Goal: Find specific page/section: Find specific page/section

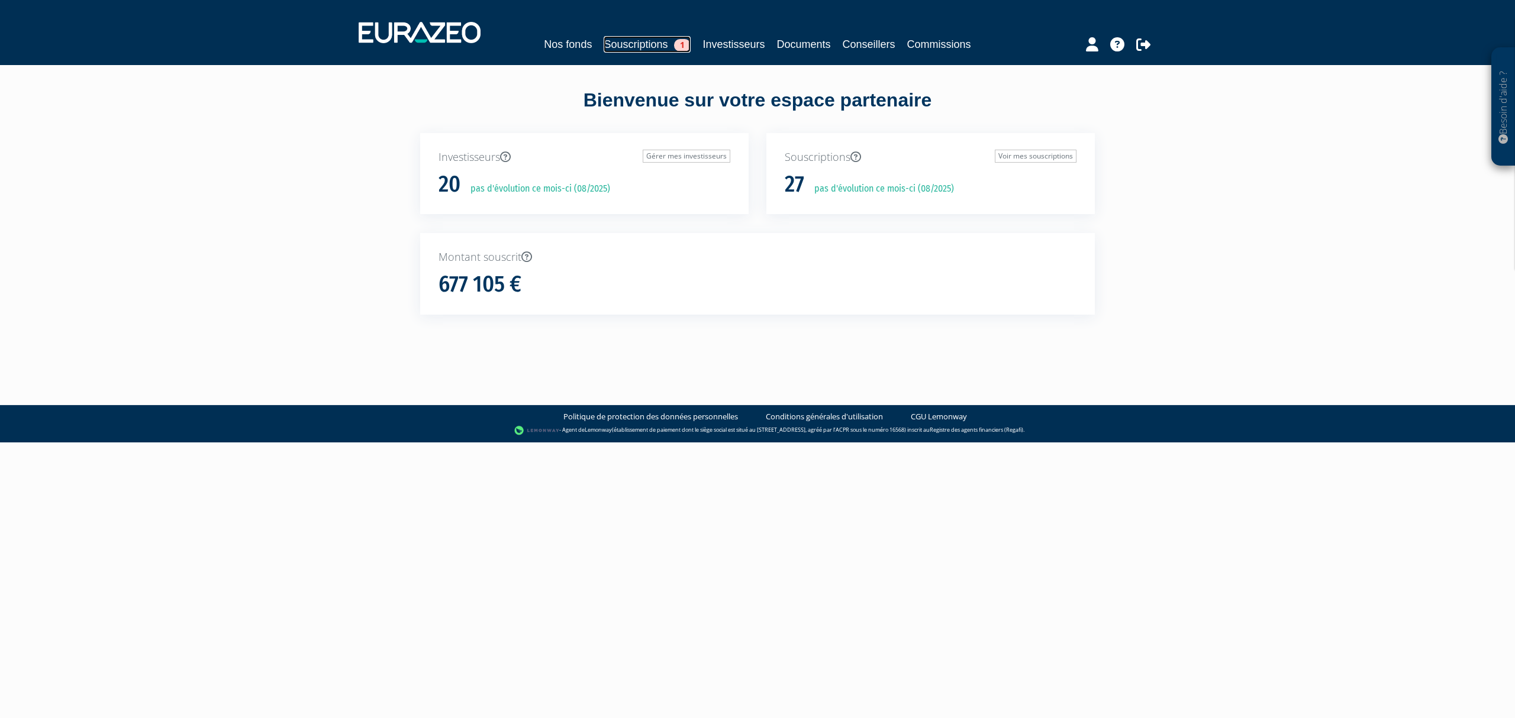
click at [643, 47] on link "Souscriptions 1" at bounding box center [647, 44] width 87 height 17
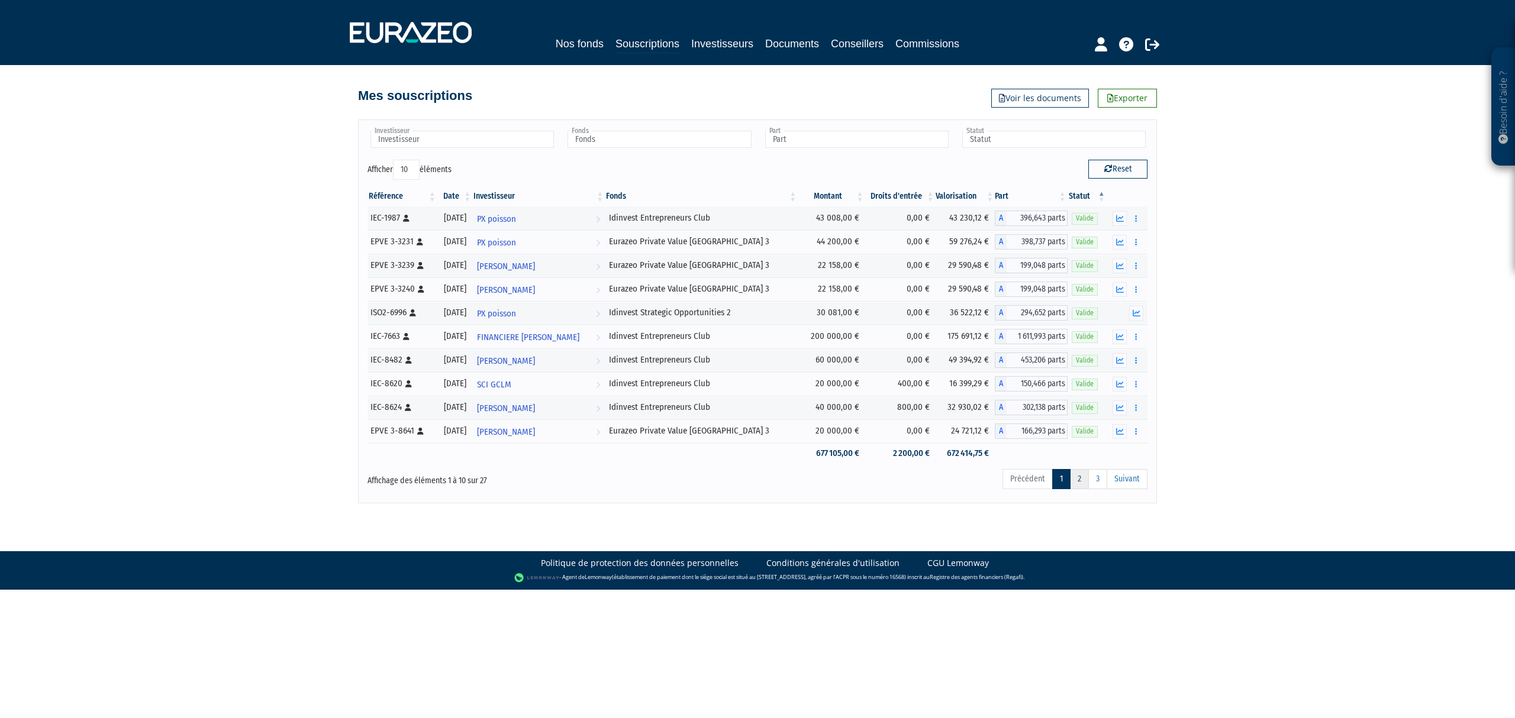
click at [1079, 483] on link "2" at bounding box center [1079, 479] width 19 height 20
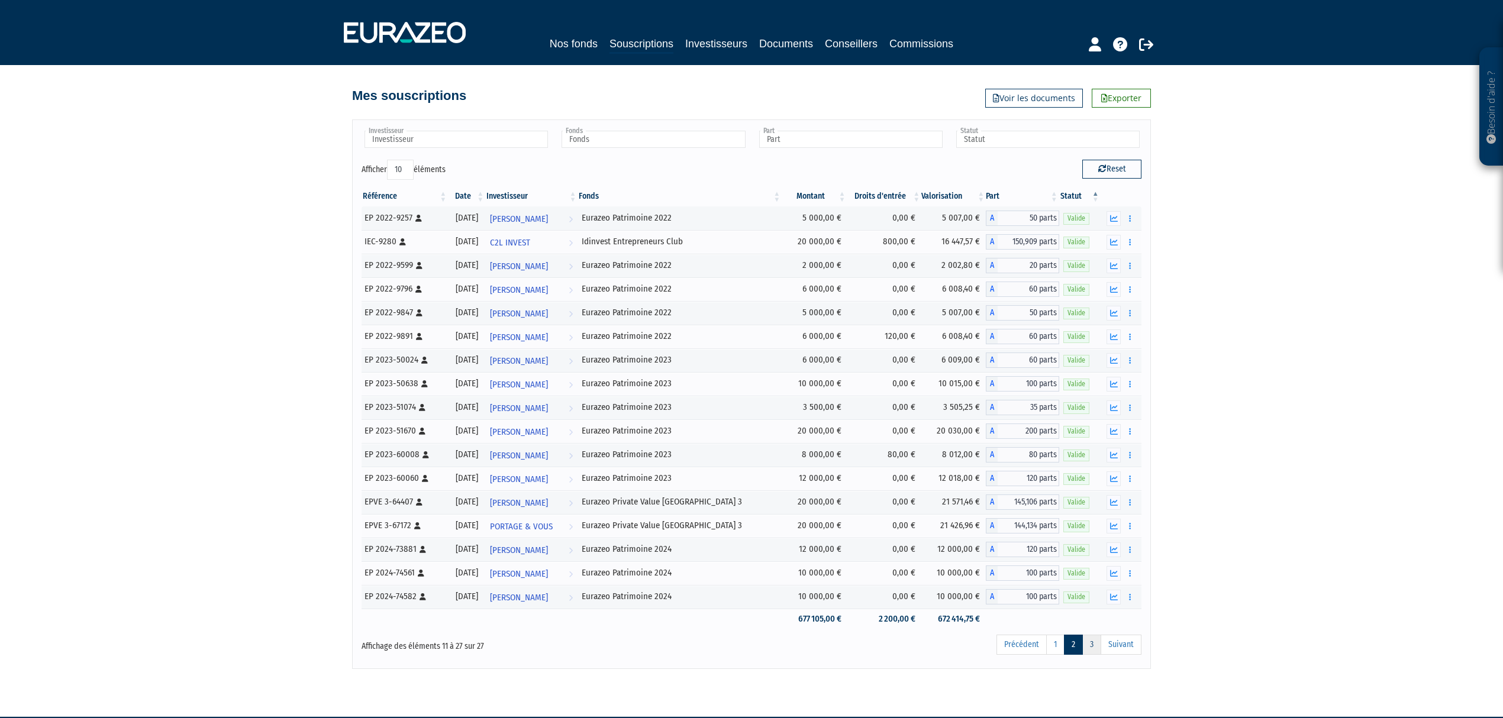
click at [1093, 652] on link "3" at bounding box center [1091, 645] width 19 height 20
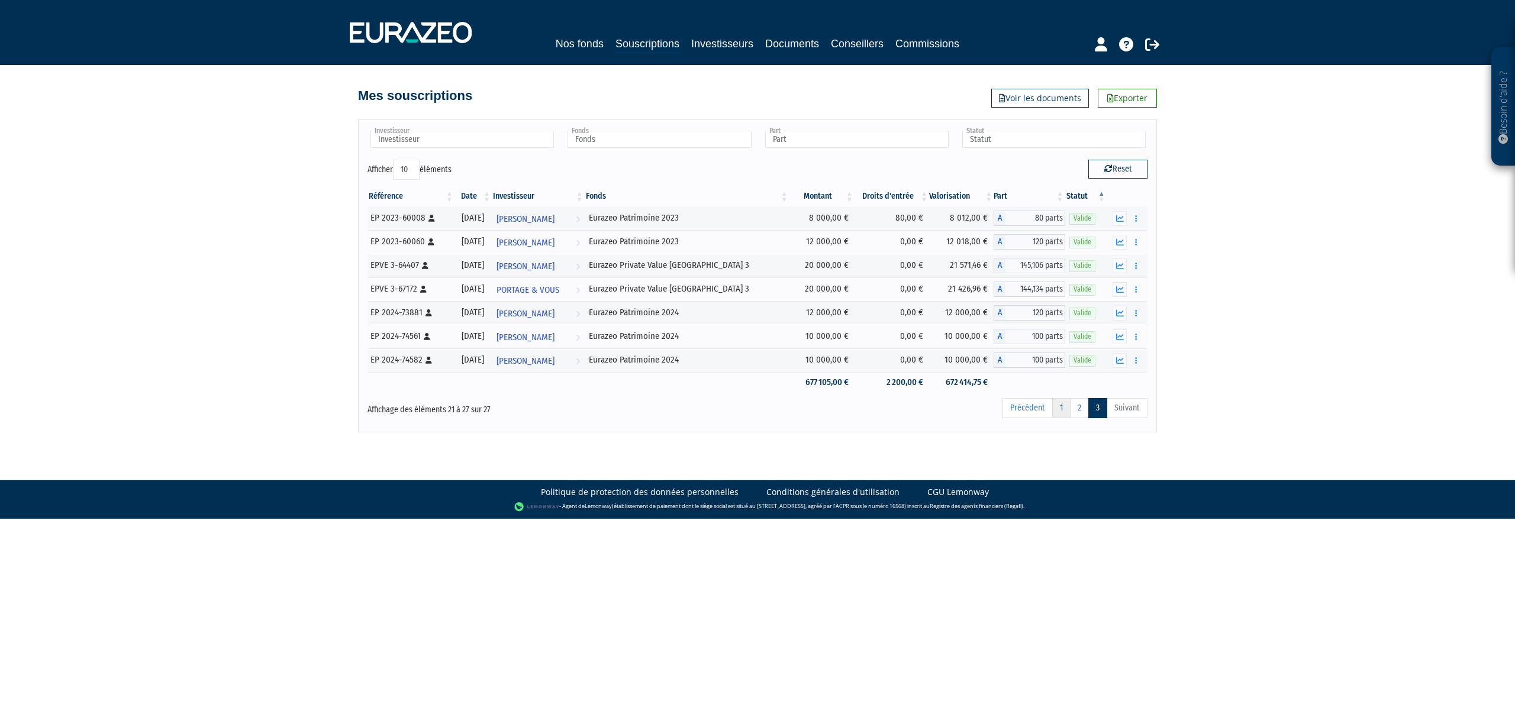
click at [1061, 413] on link "1" at bounding box center [1061, 408] width 18 height 20
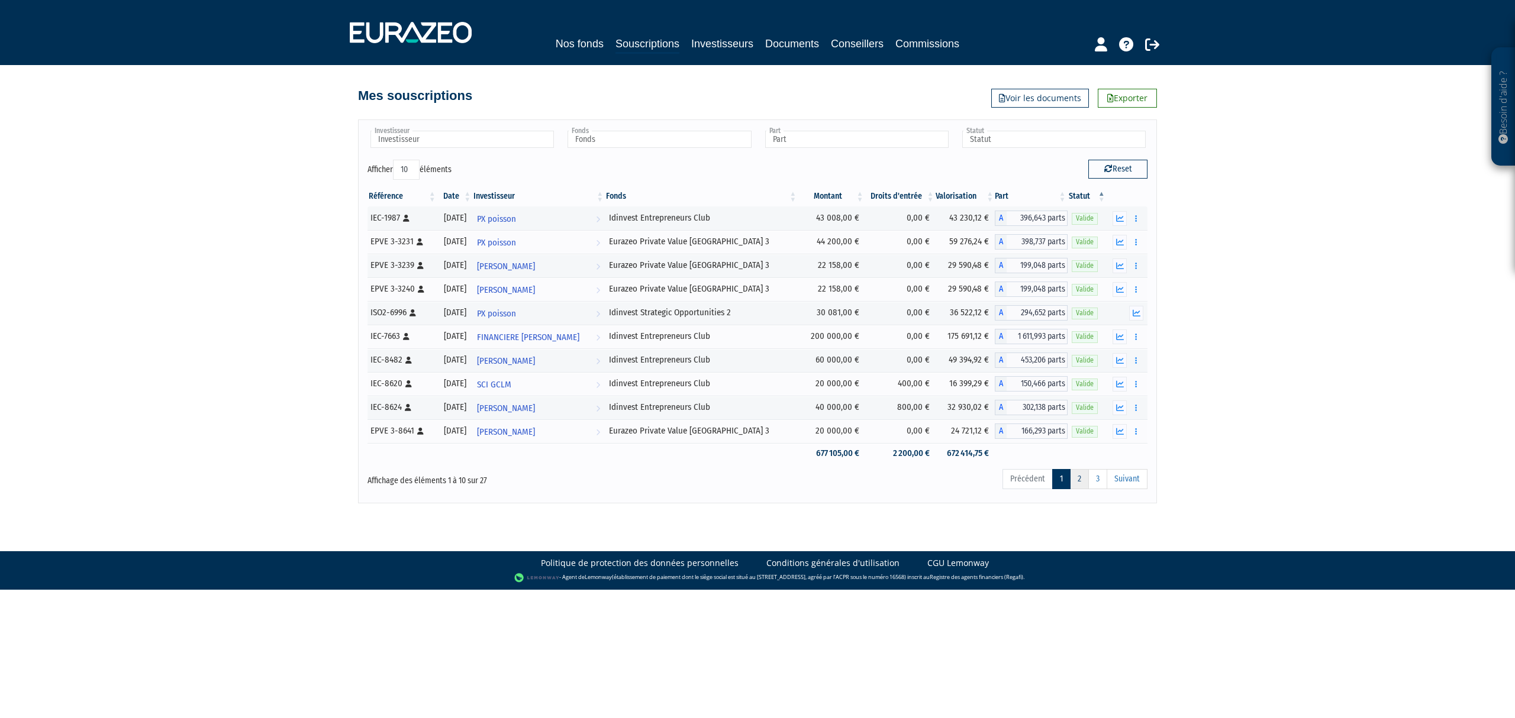
click at [1077, 489] on link "2" at bounding box center [1079, 479] width 19 height 20
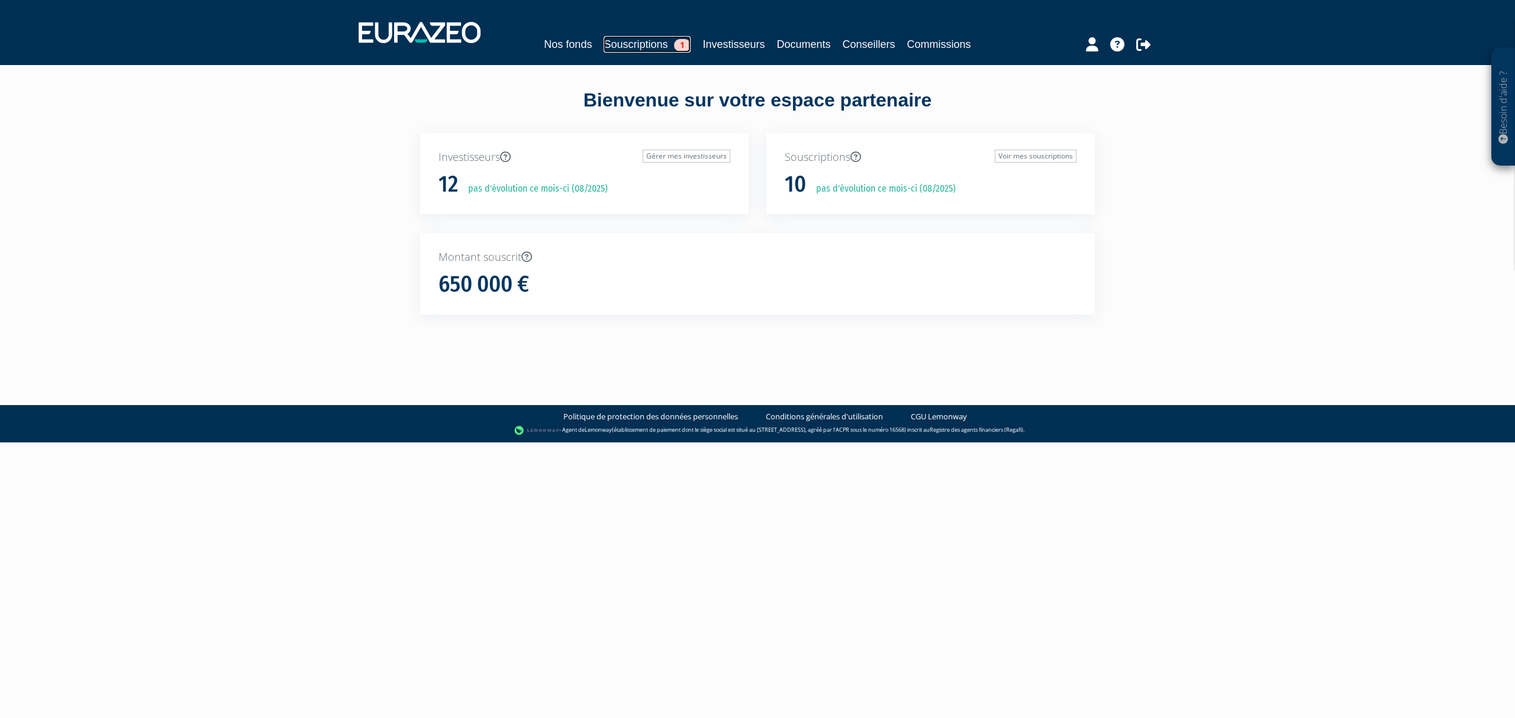
click at [615, 45] on link "Souscriptions 1" at bounding box center [647, 44] width 87 height 17
click at [632, 44] on link "Souscriptions 1" at bounding box center [647, 44] width 87 height 17
click at [621, 43] on link "Souscriptions 1" at bounding box center [635, 44] width 87 height 17
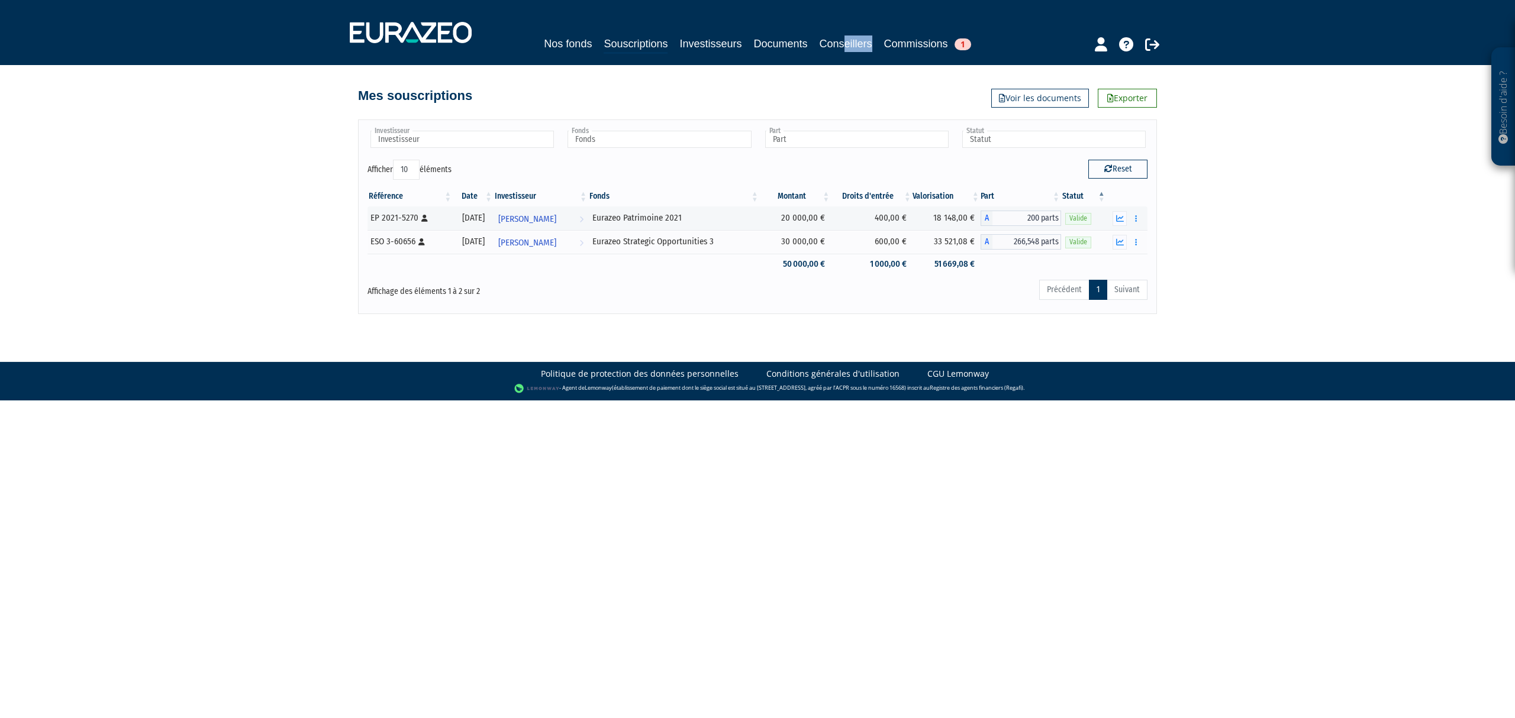
drag, startPoint x: 856, startPoint y: 56, endPoint x: 852, endPoint y: 44, distance: 12.4
click at [852, 44] on nav "Nos fonds Souscriptions Investisseurs Documents Conseillers Commissions 1" at bounding box center [757, 32] width 1515 height 65
click at [852, 44] on link "Conseillers" at bounding box center [846, 44] width 53 height 17
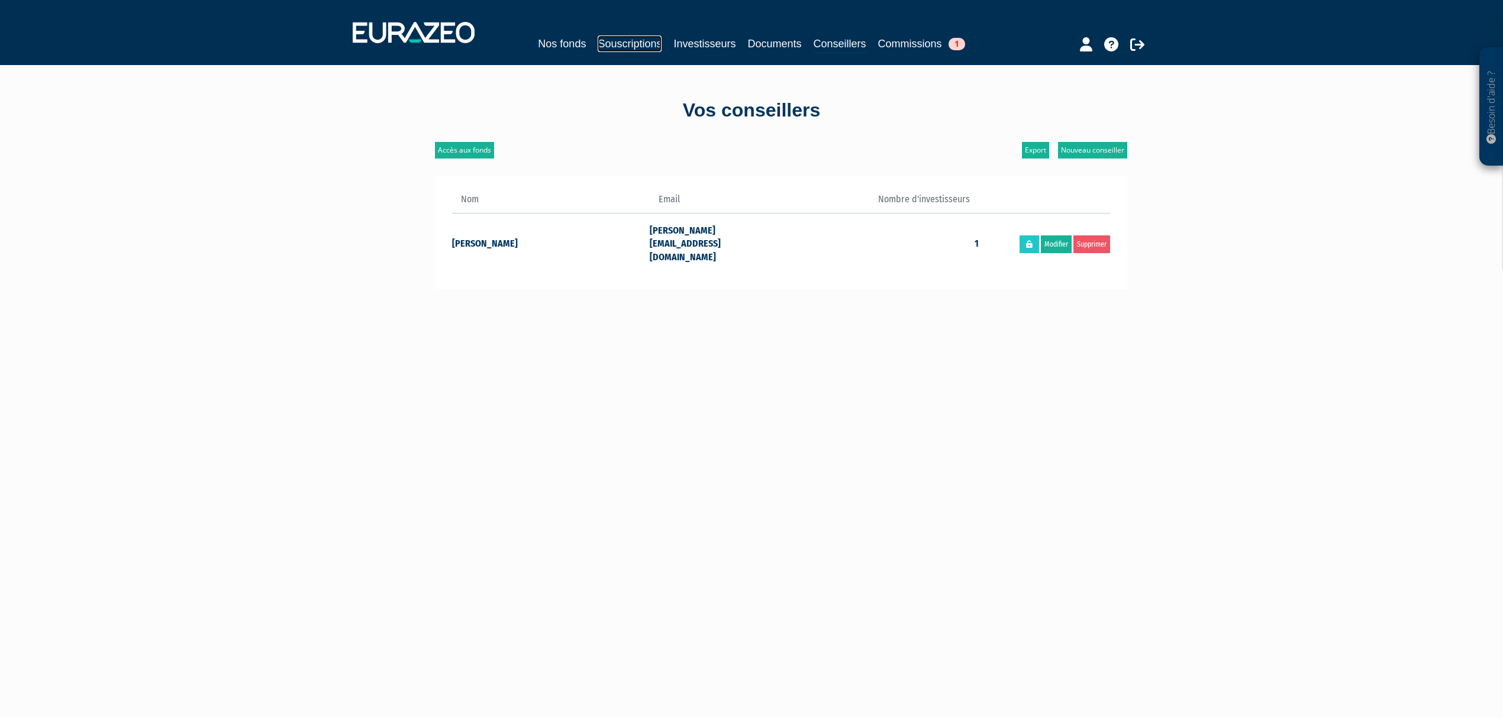
click at [623, 43] on link "Souscriptions" at bounding box center [630, 44] width 64 height 17
